Goal: Task Accomplishment & Management: Manage account settings

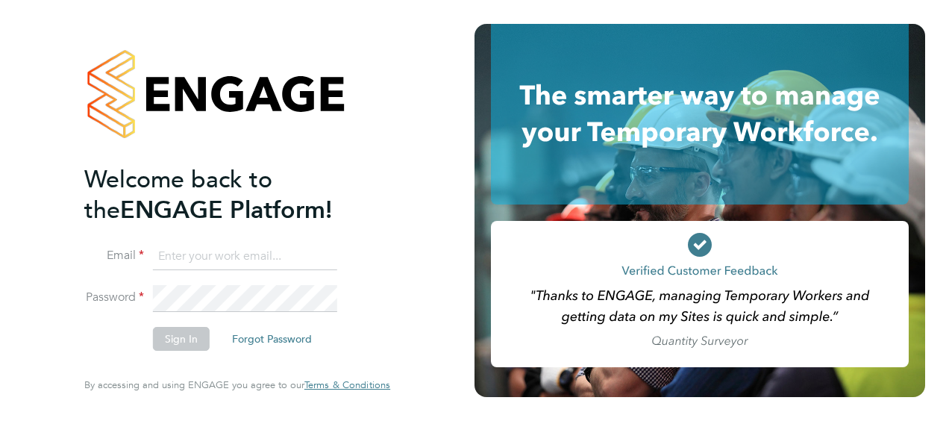
type input "[EMAIL_ADDRESS][DOMAIN_NAME]"
click at [173, 336] on button "Sign In" at bounding box center [181, 339] width 57 height 24
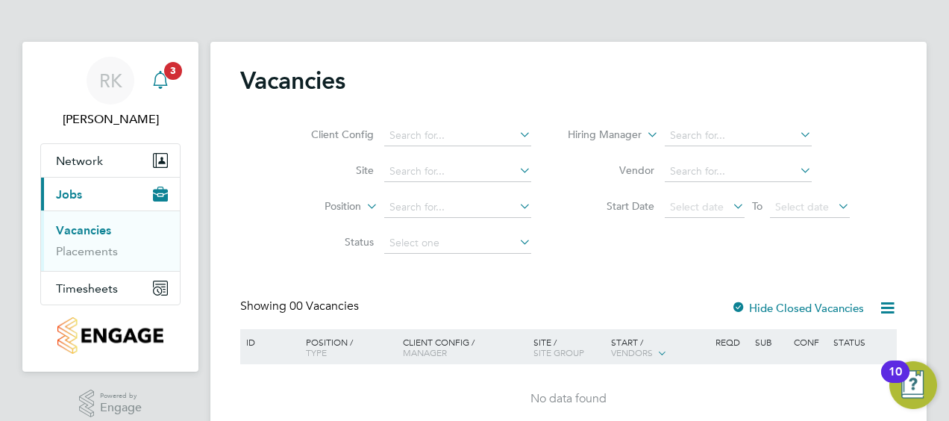
click at [160, 85] on icon "Main navigation" at bounding box center [160, 78] width 14 height 15
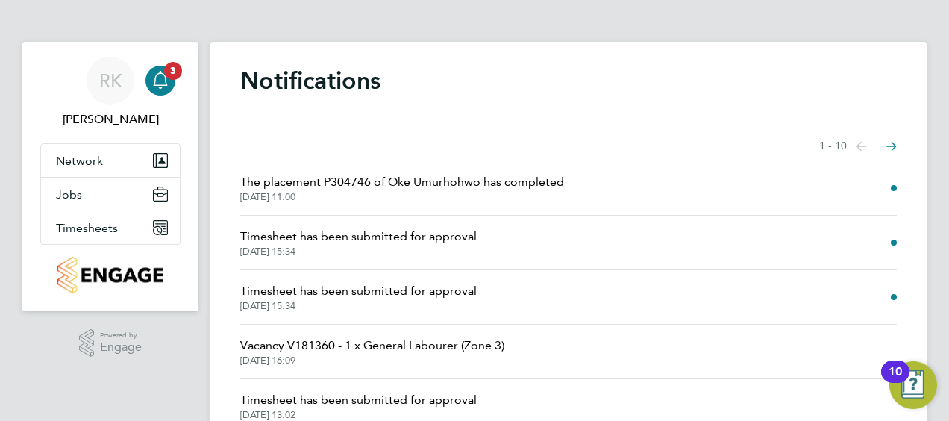
click at [414, 293] on span "Timesheet has been submitted for approval" at bounding box center [358, 291] width 237 height 18
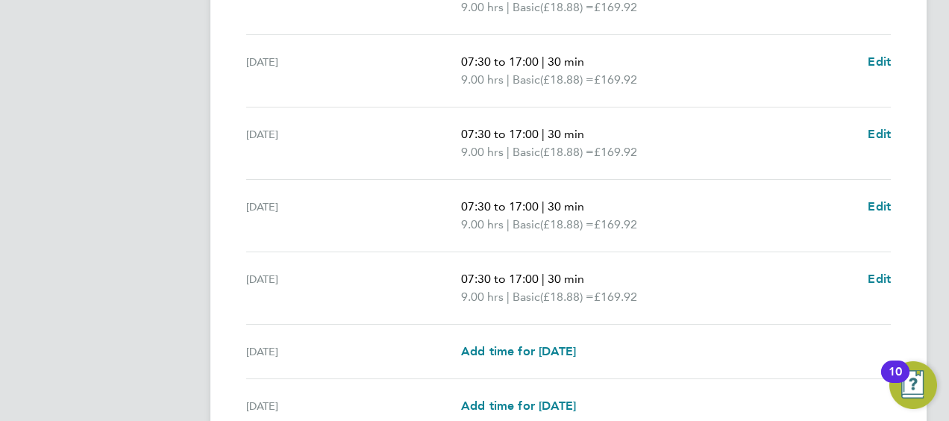
scroll to position [667, 0]
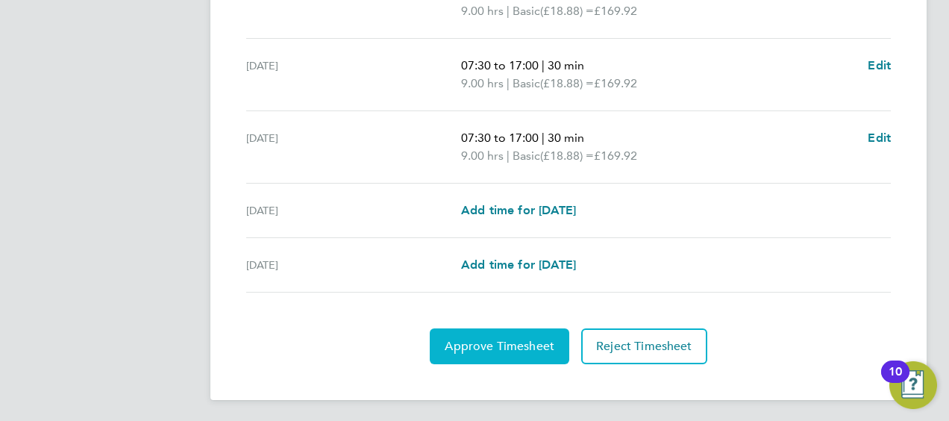
click at [487, 346] on span "Approve Timesheet" at bounding box center [500, 346] width 110 height 15
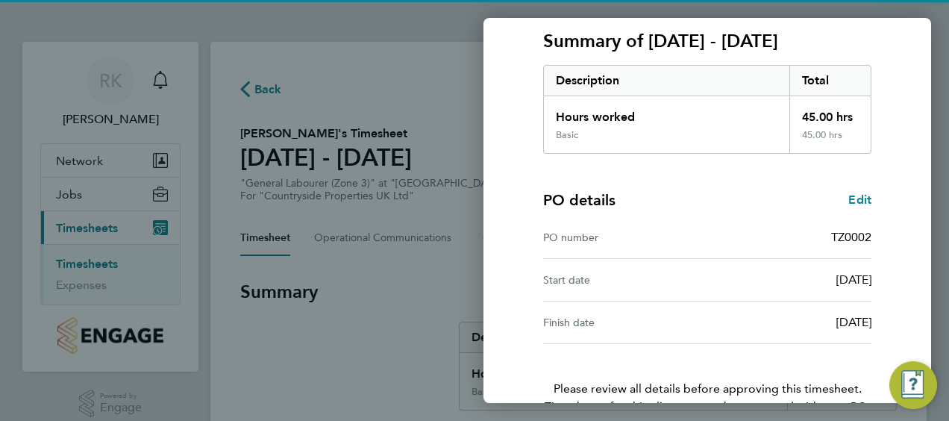
scroll to position [293, 0]
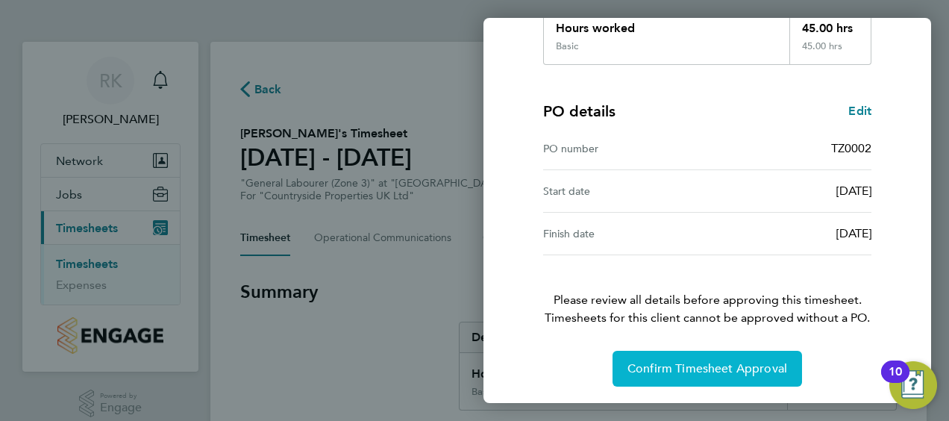
click at [696, 366] on span "Confirm Timesheet Approval" at bounding box center [708, 368] width 160 height 15
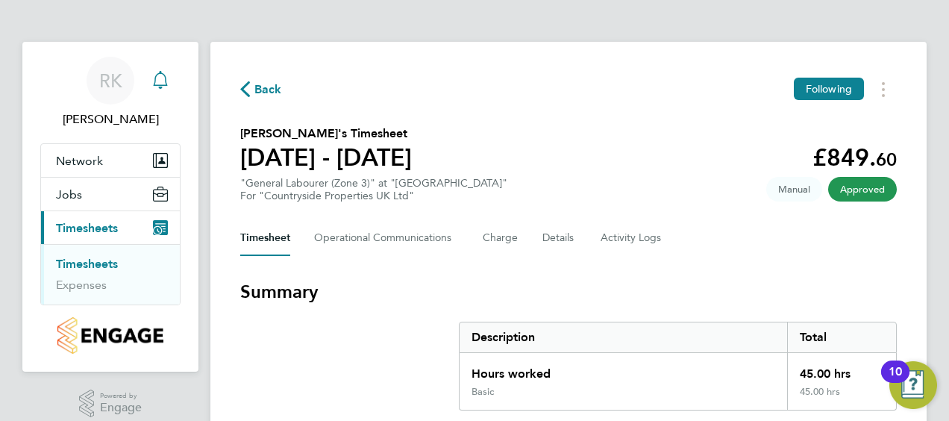
click at [167, 84] on icon "Main navigation" at bounding box center [161, 80] width 18 height 18
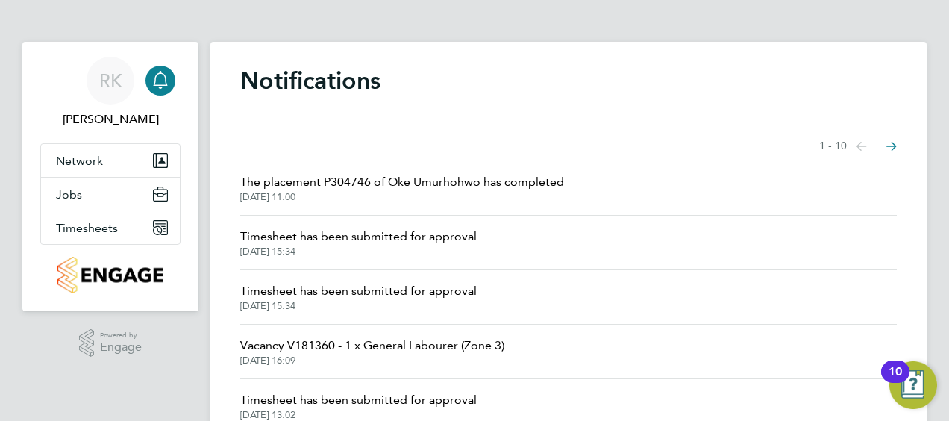
click at [343, 226] on li "Timesheet has been submitted for approval [DATE] 15:34" at bounding box center [568, 243] width 657 height 54
click at [343, 238] on span "Timesheet has been submitted for approval" at bounding box center [358, 237] width 237 height 18
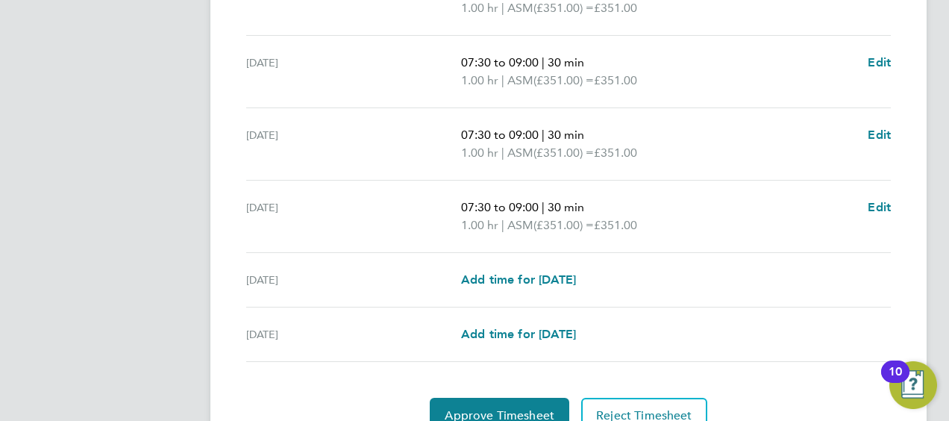
scroll to position [667, 0]
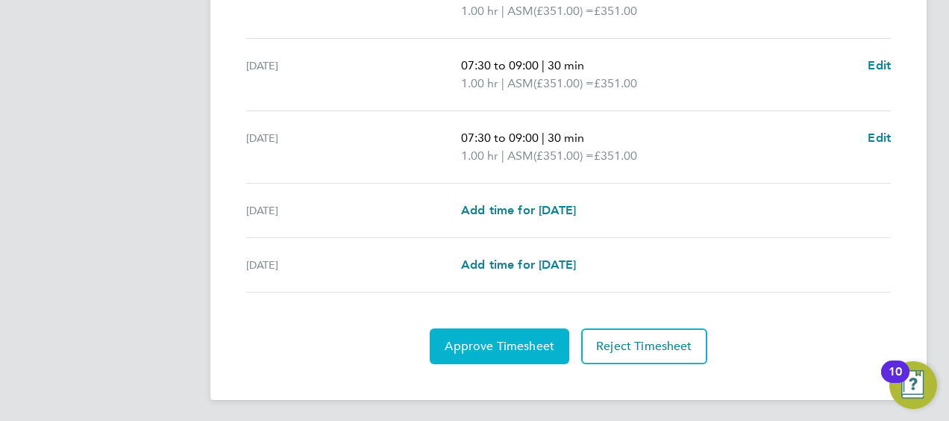
click at [481, 346] on span "Approve Timesheet" at bounding box center [500, 346] width 110 height 15
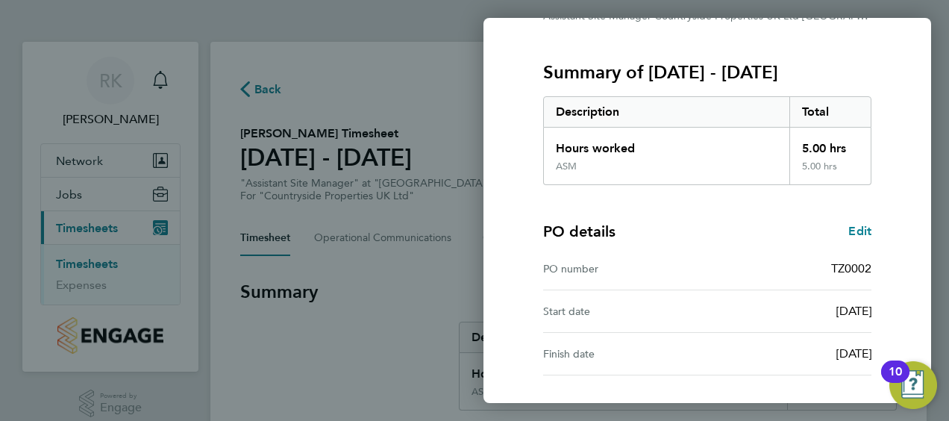
scroll to position [293, 0]
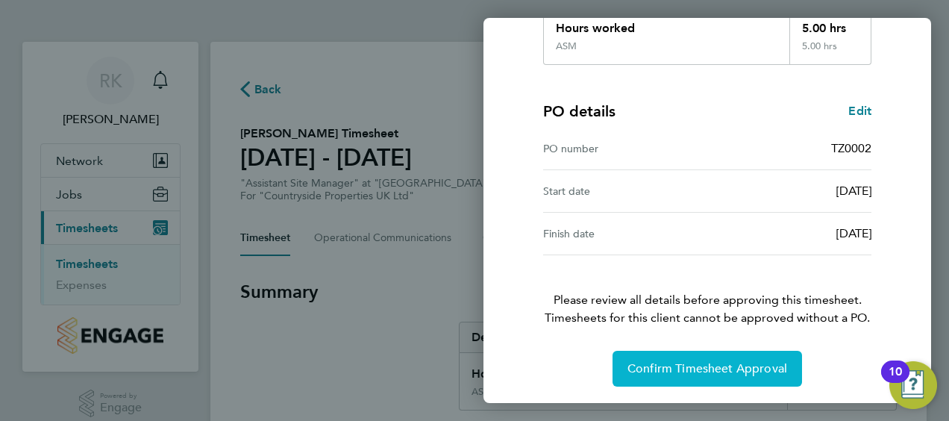
click at [677, 370] on span "Confirm Timesheet Approval" at bounding box center [708, 368] width 160 height 15
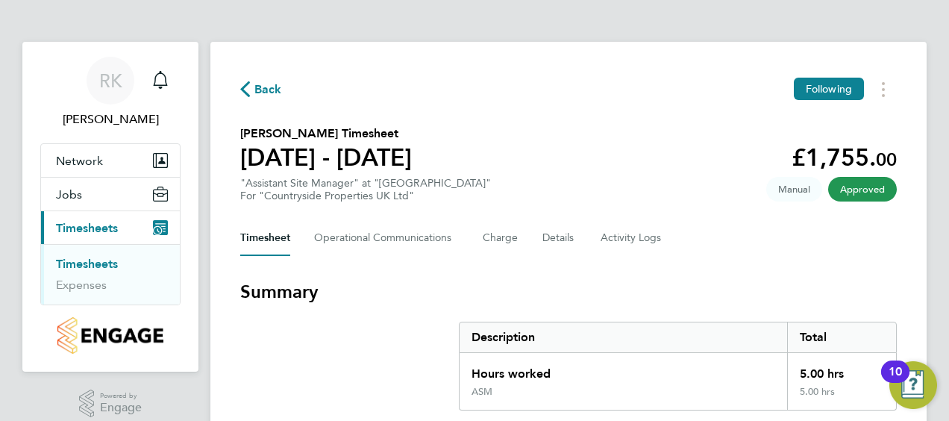
click at [88, 228] on span "Timesheets" at bounding box center [87, 228] width 62 height 14
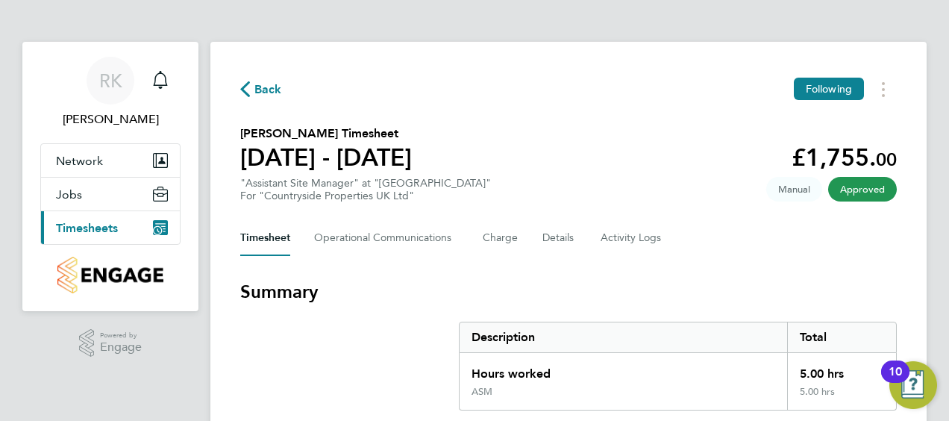
click at [88, 228] on span "Timesheets" at bounding box center [87, 228] width 62 height 14
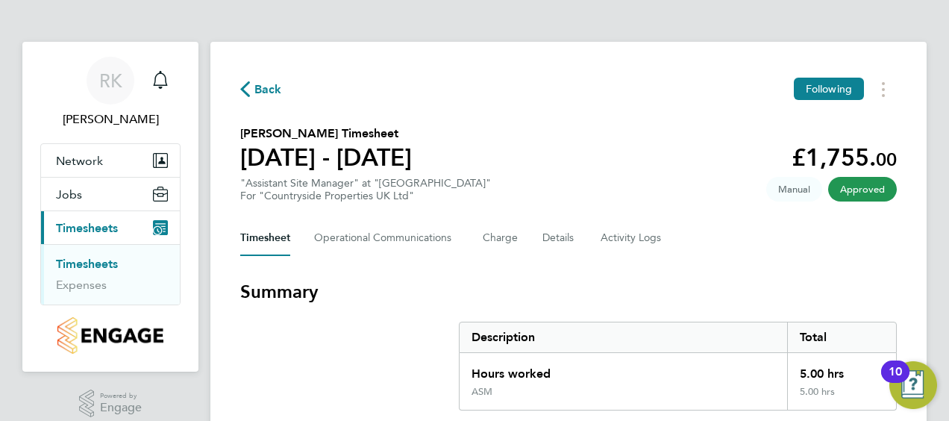
click at [91, 269] on link "Timesheets" at bounding box center [87, 264] width 62 height 14
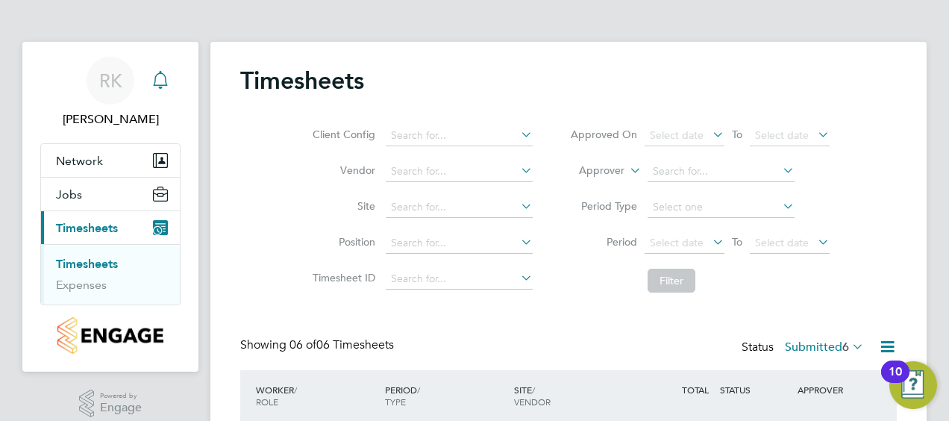
click at [166, 85] on icon "Main navigation" at bounding box center [160, 78] width 14 height 15
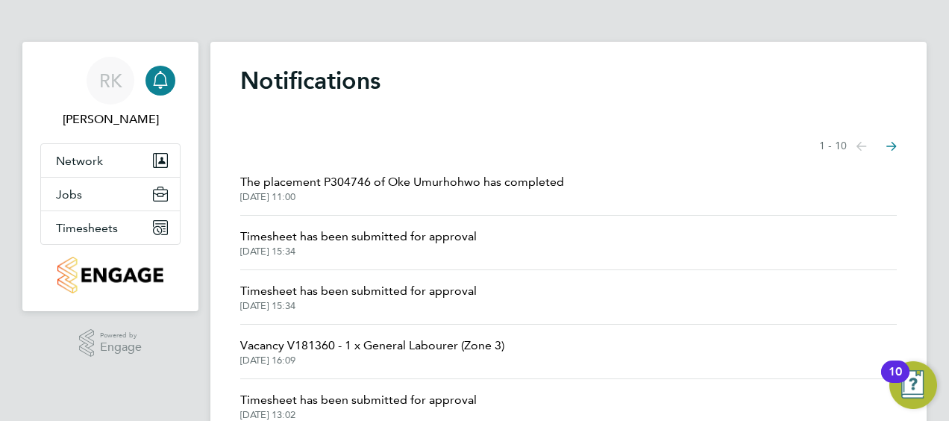
click at [540, 182] on span "The placement P304746 of Oke Umurhohwo has completed" at bounding box center [402, 182] width 324 height 18
